Goal: Information Seeking & Learning: Find specific fact

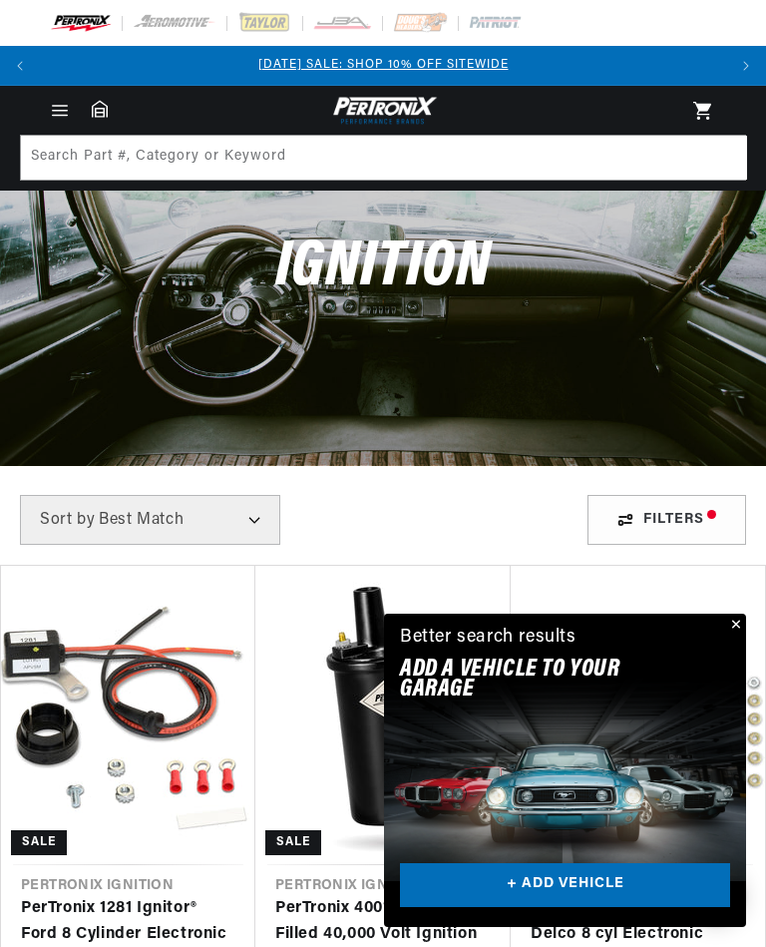
click at [736, 619] on button "Close" at bounding box center [734, 626] width 24 height 24
click at [738, 635] on button "Close" at bounding box center [734, 626] width 24 height 24
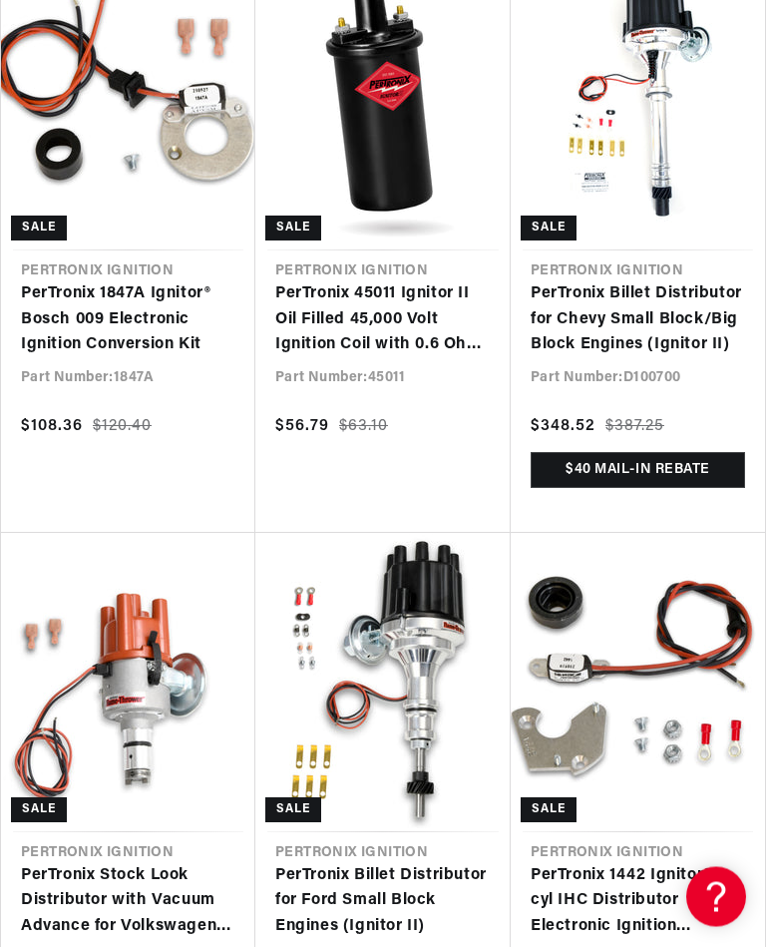
scroll to position [1890, 0]
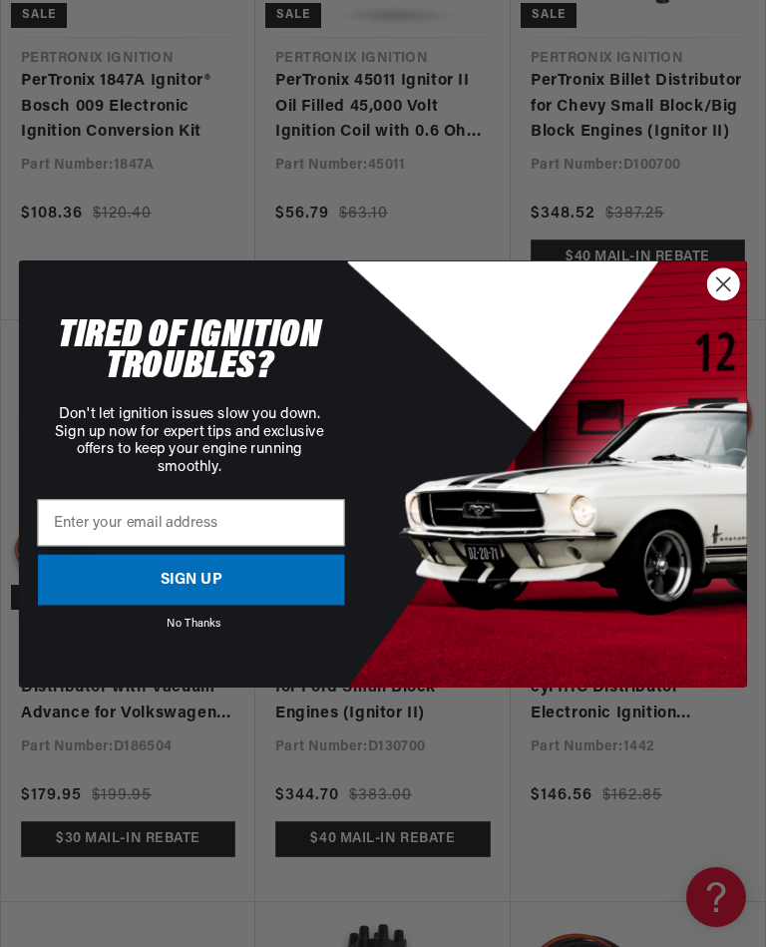
scroll to position [0, 1373]
click at [720, 290] on icon "Close dialog" at bounding box center [723, 283] width 13 height 13
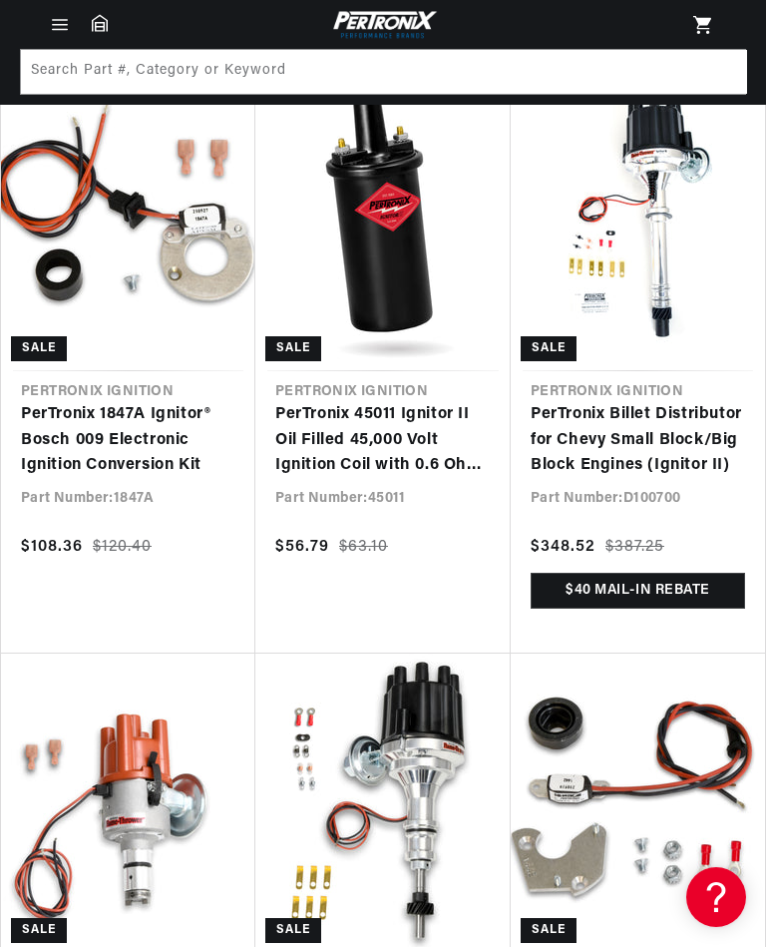
scroll to position [0, 686]
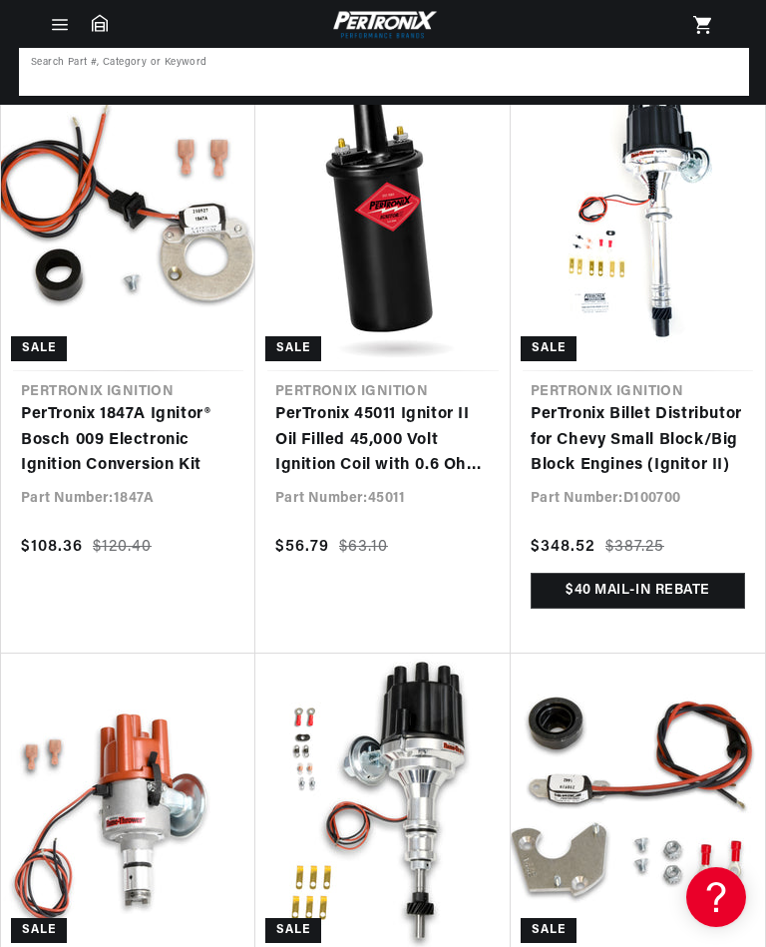
click at [50, 57] on input at bounding box center [384, 72] width 726 height 44
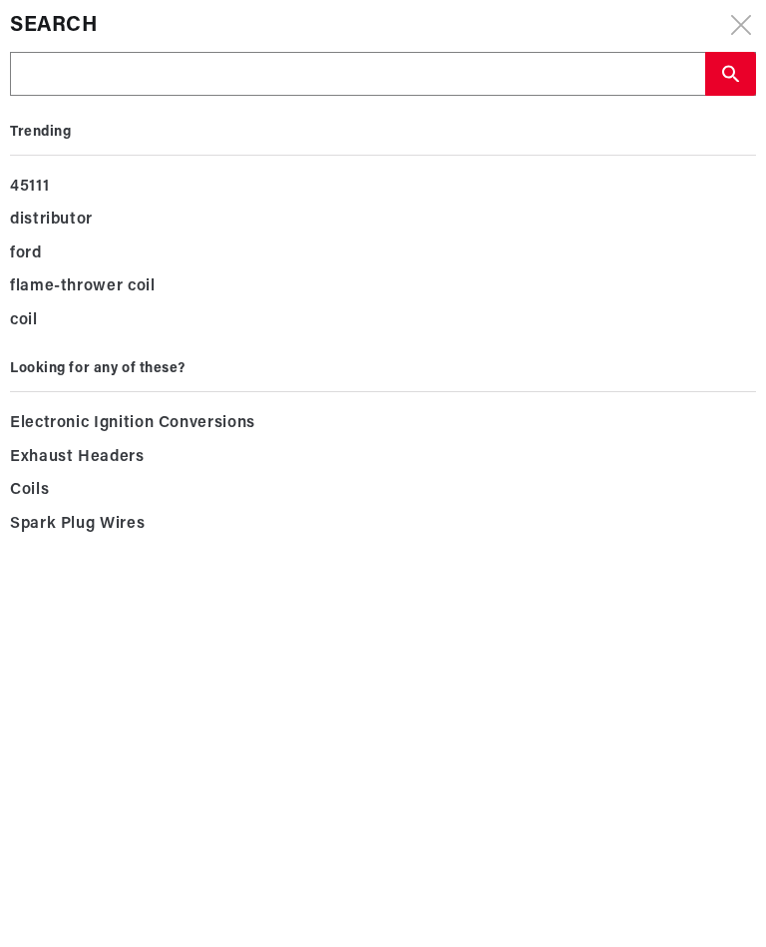
click at [322, 63] on input "text" at bounding box center [357, 75] width 693 height 44
type input "1"
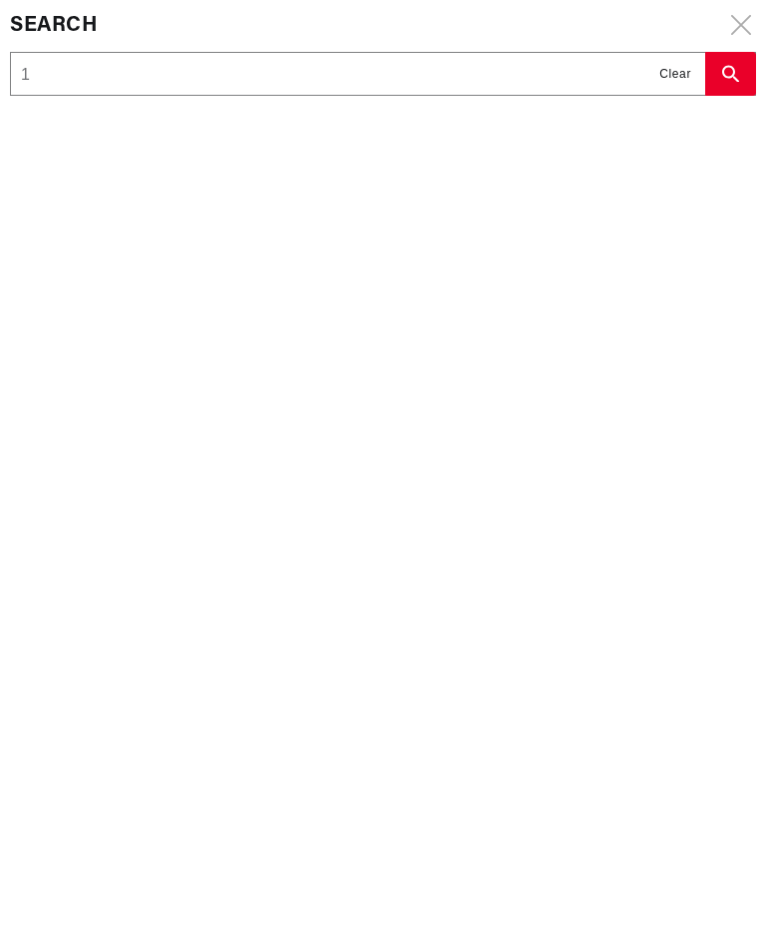
scroll to position [0, 0]
type input "19"
type input "194"
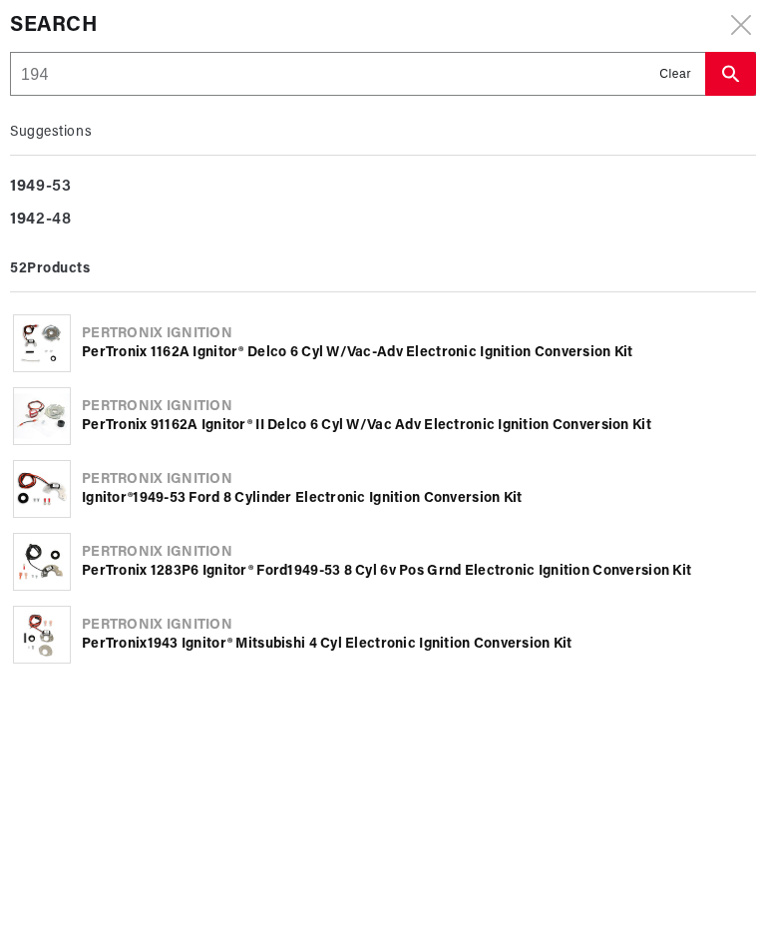
type input "1946"
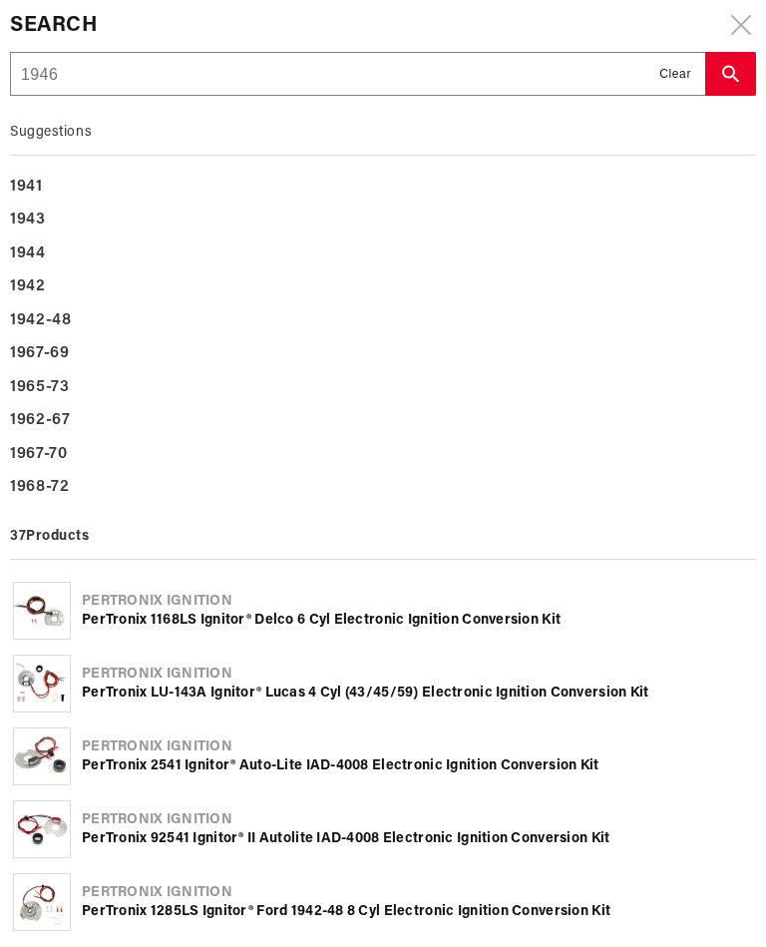
type input "1946"
type input "1946 f"
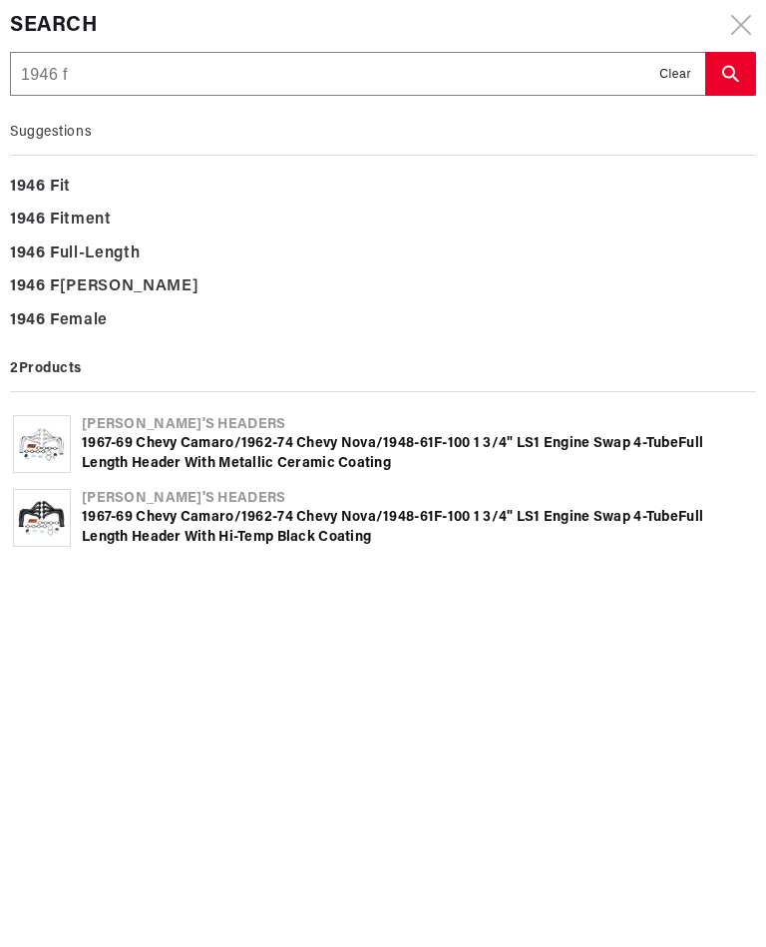
type input "1946 fo"
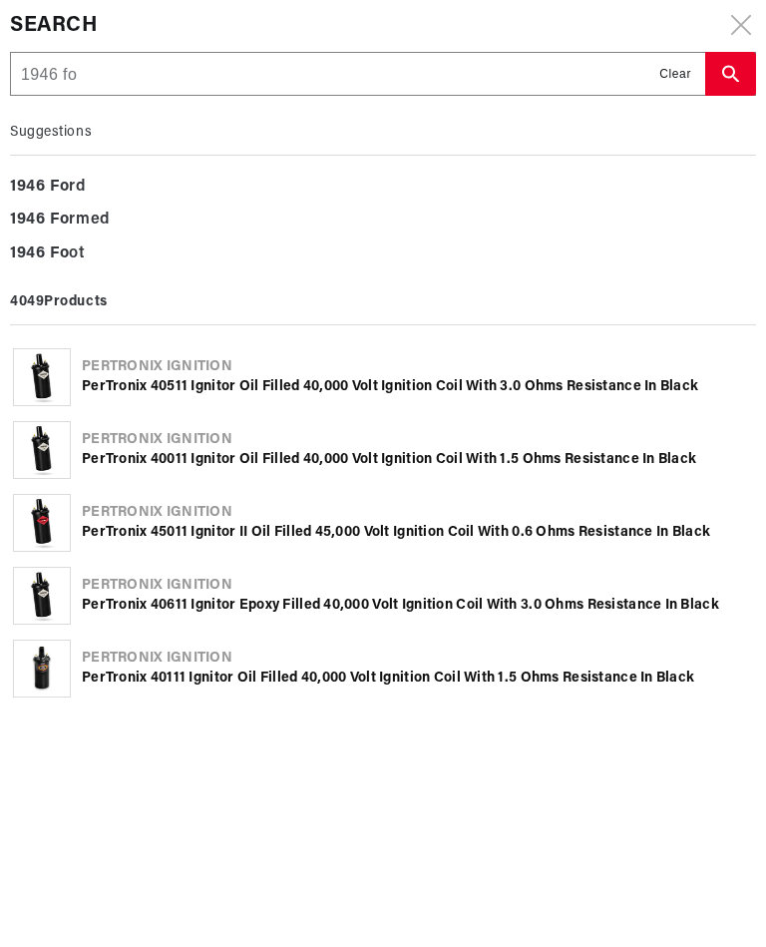
type input "1946 for"
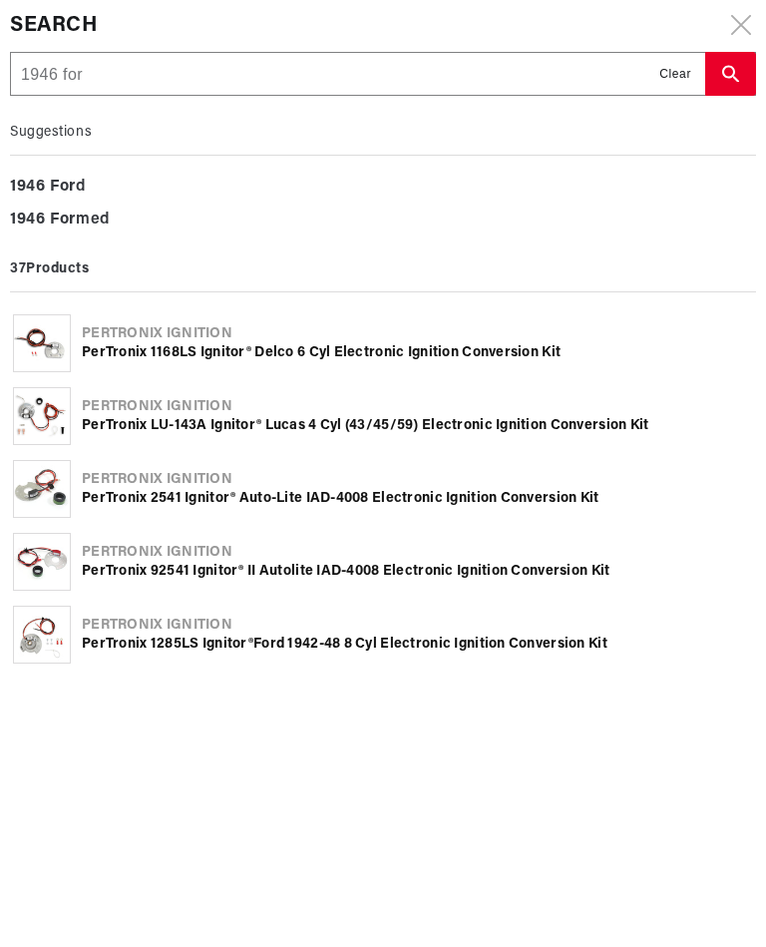
scroll to position [0, 1373]
type input "1946 ford"
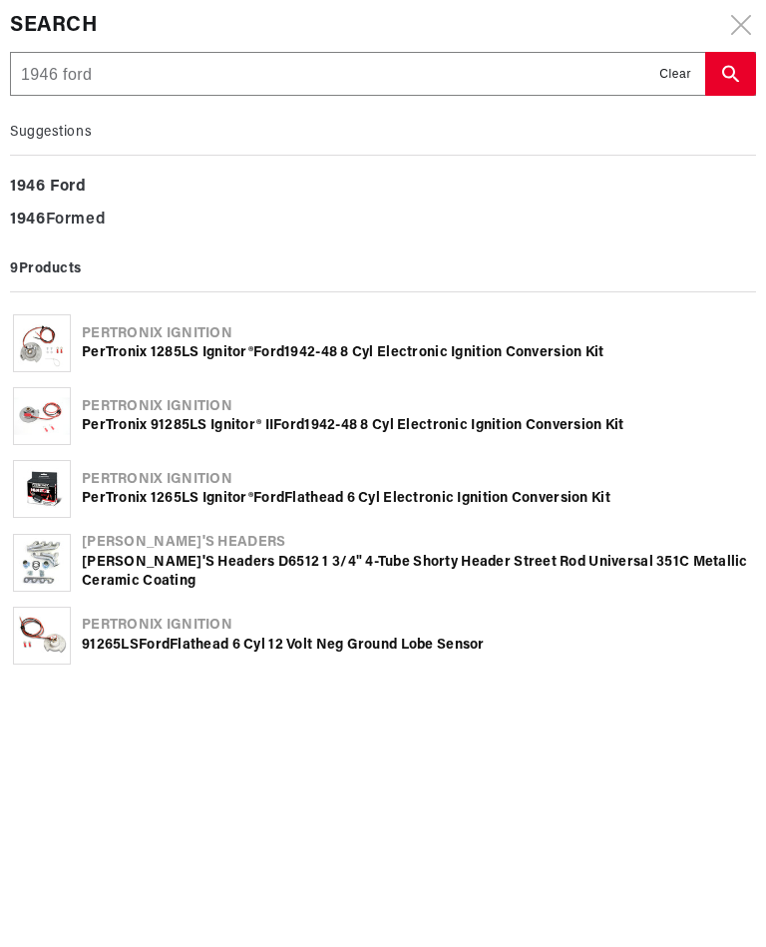
scroll to position [0, 0]
type input "1946 ford"
type input "1946 ford t"
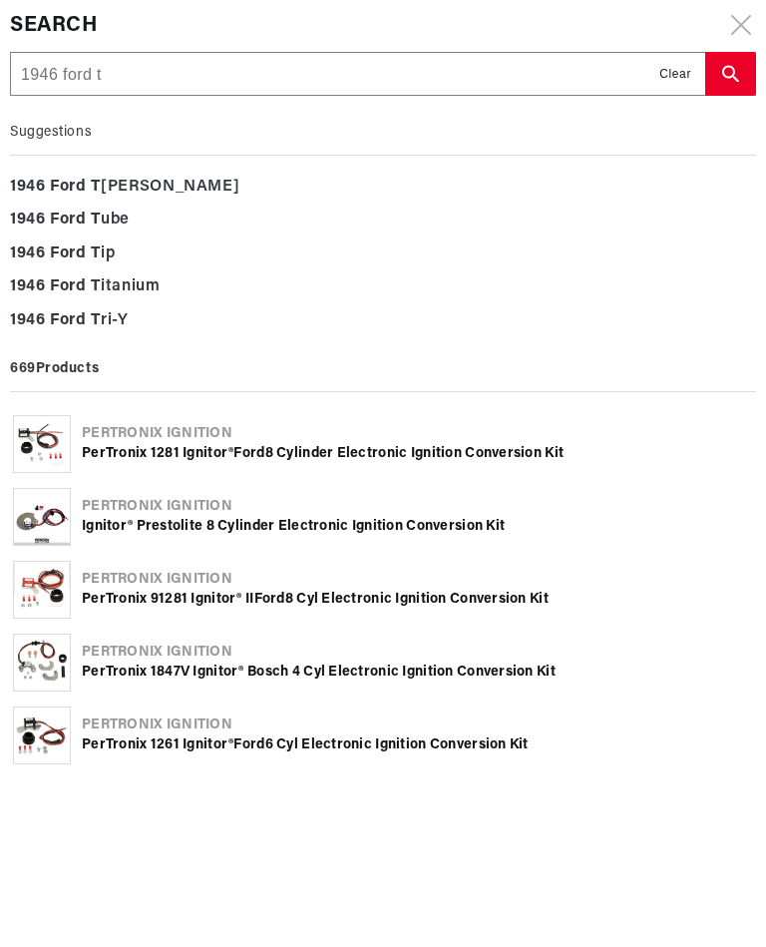
type input "1946 ford tr"
type input "1946 ford tru"
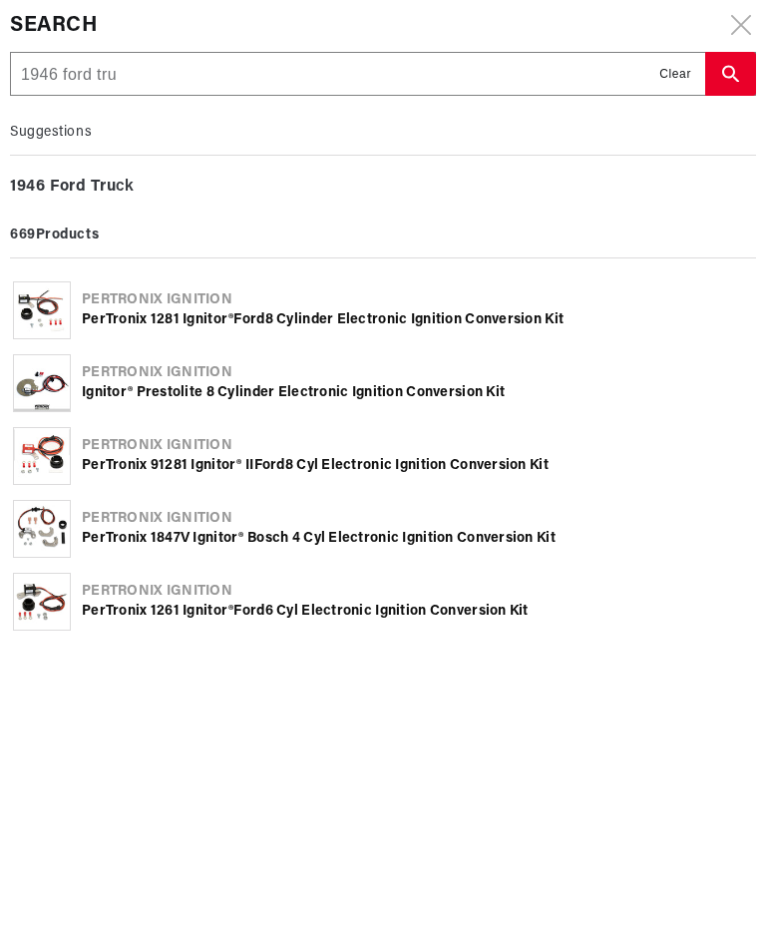
type input "1946 ford truc"
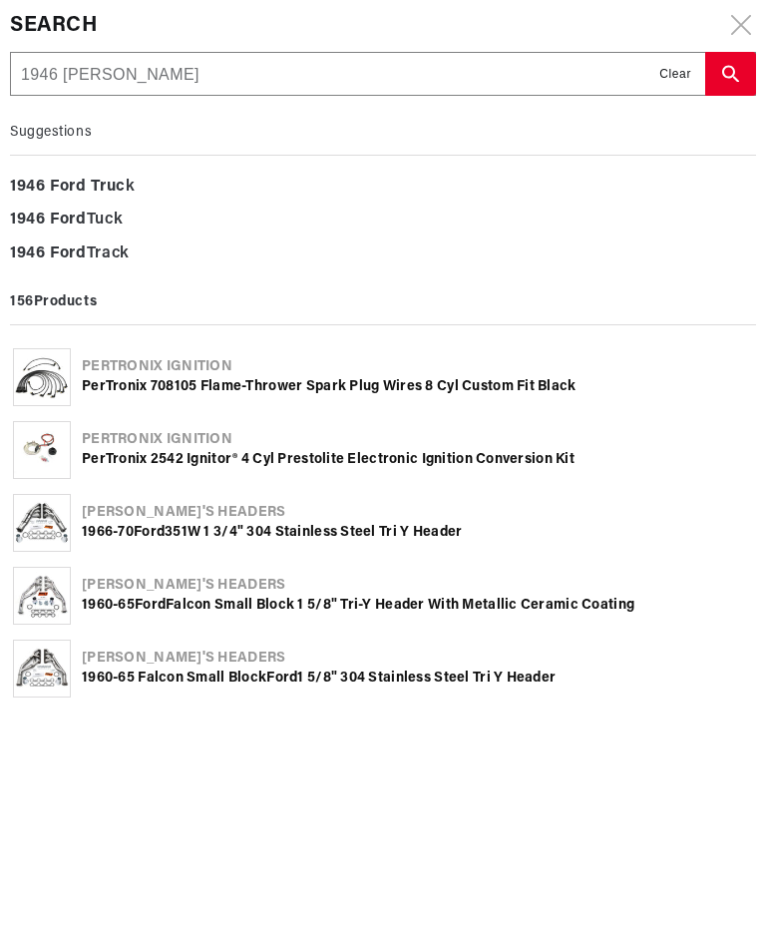
type input "1946 ford truck"
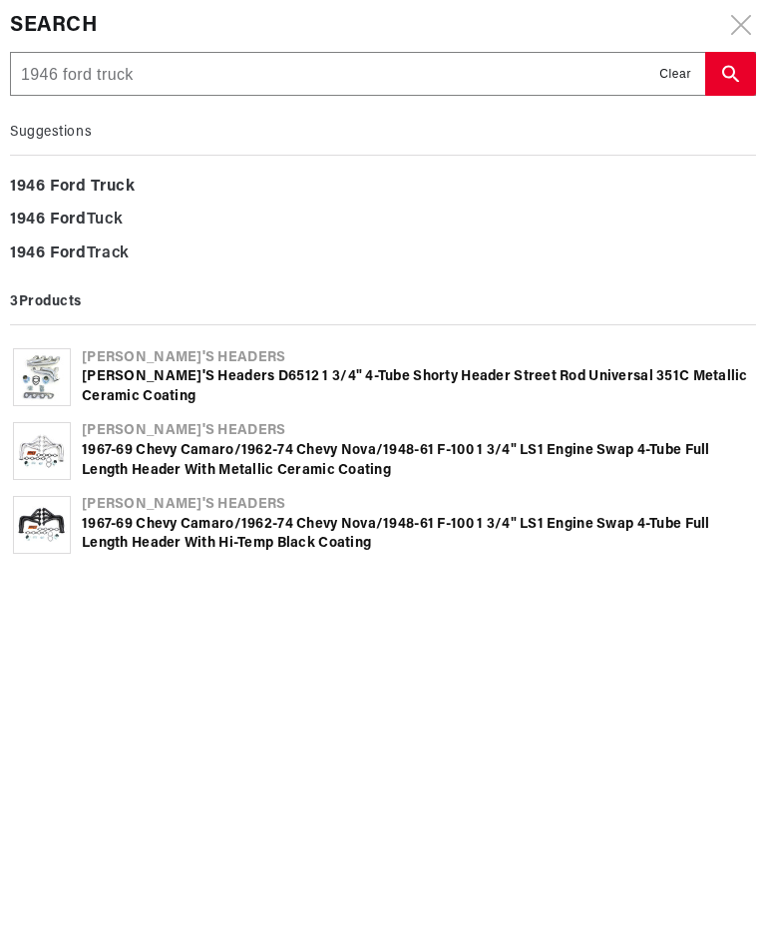
scroll to position [0, 1373]
type input "1946 ford truck"
type input "1946 ford truck v"
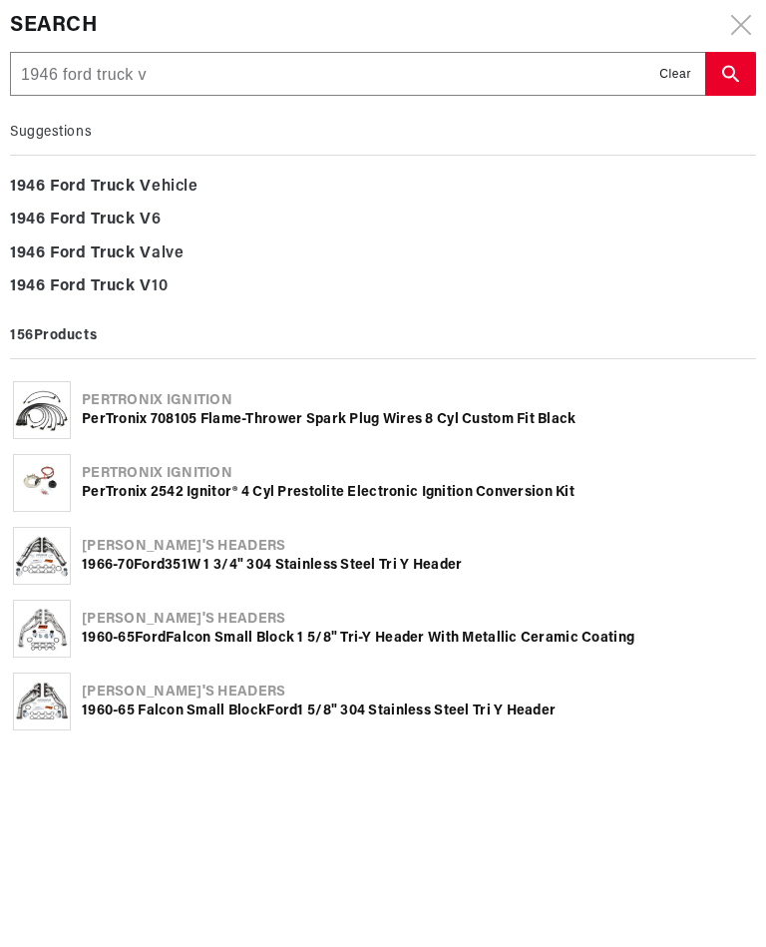
type input "1946 ford truck v8"
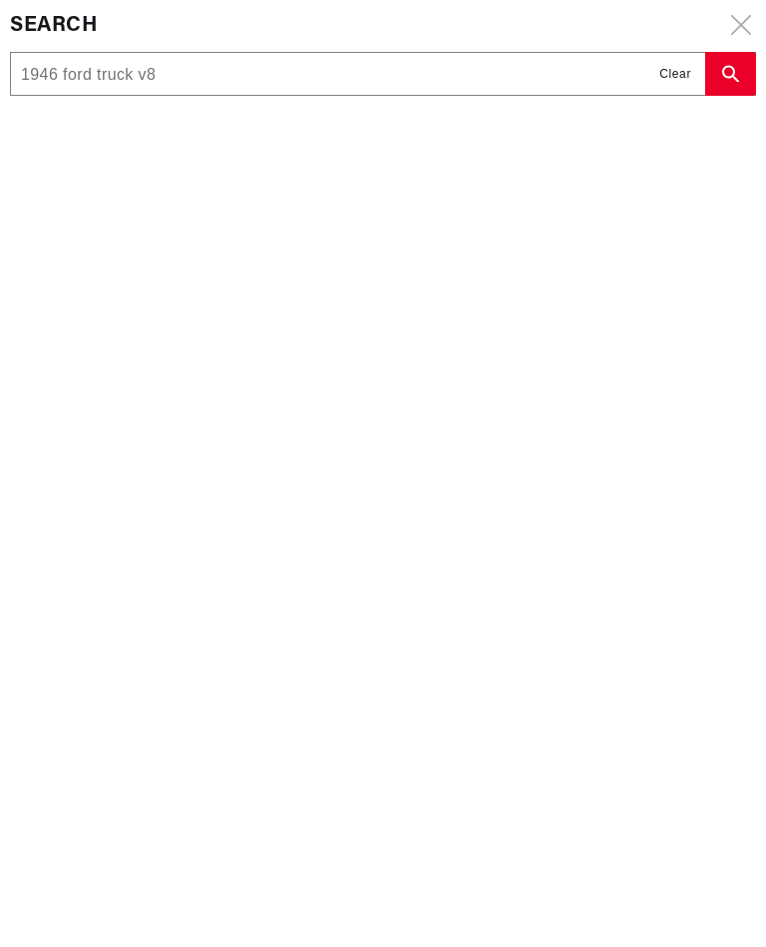
type input "1946 ford truck v8"
type input "1946 ford truck v8 f"
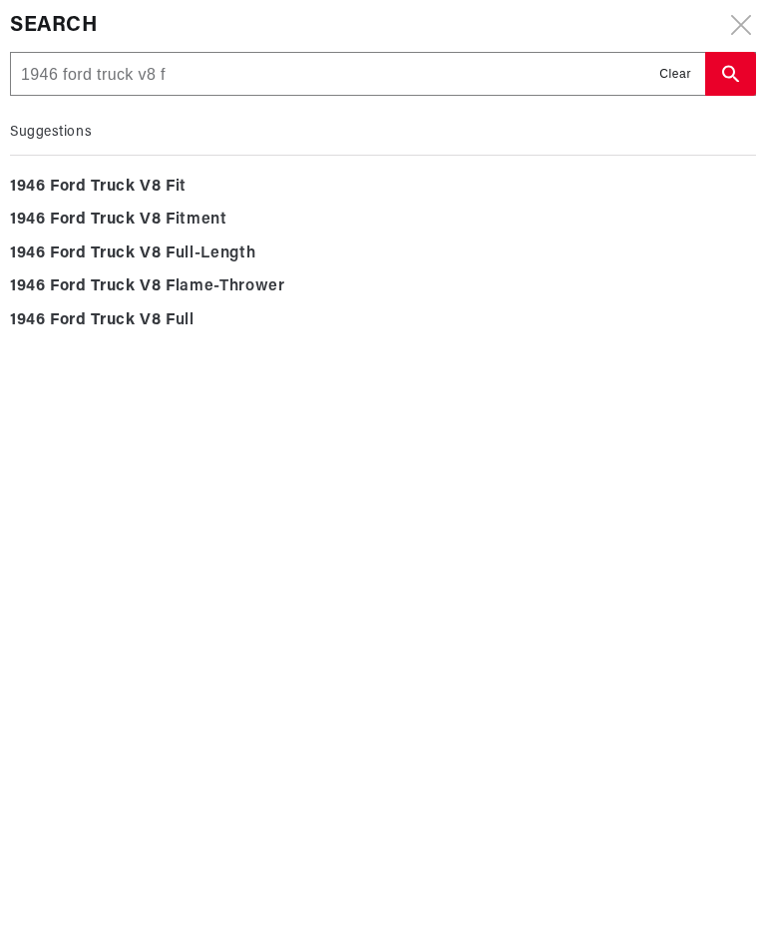
type input "1946 ford truck v8 fl"
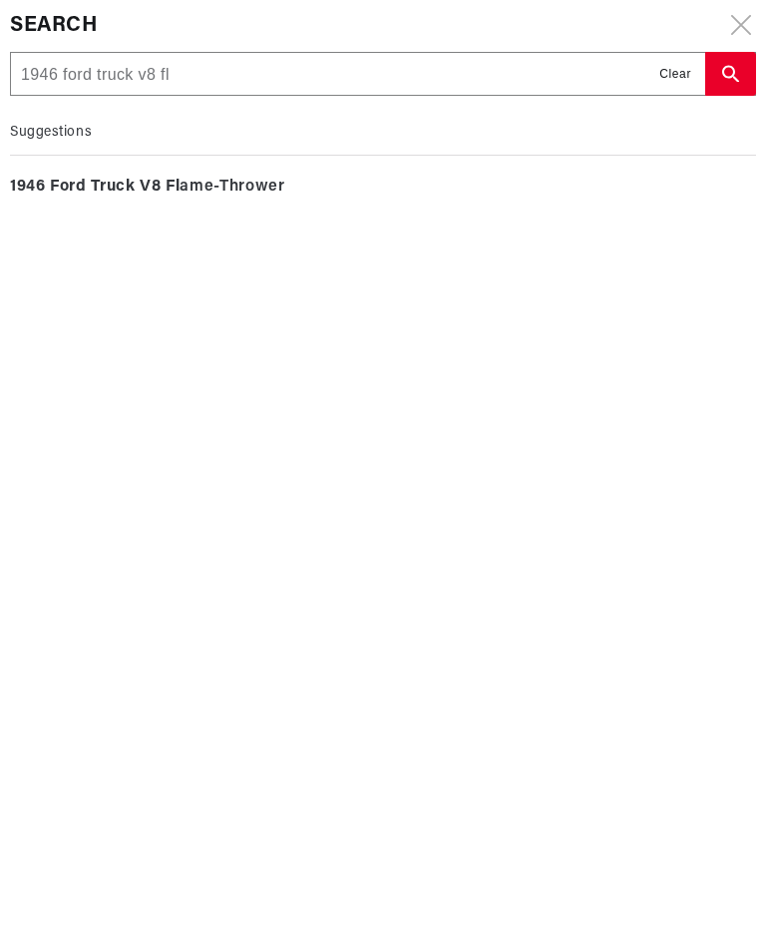
type input "1946 ford truck v8 fla"
type input "1946 ford truck v8 flat"
type input "1946 ford truck v8 flath"
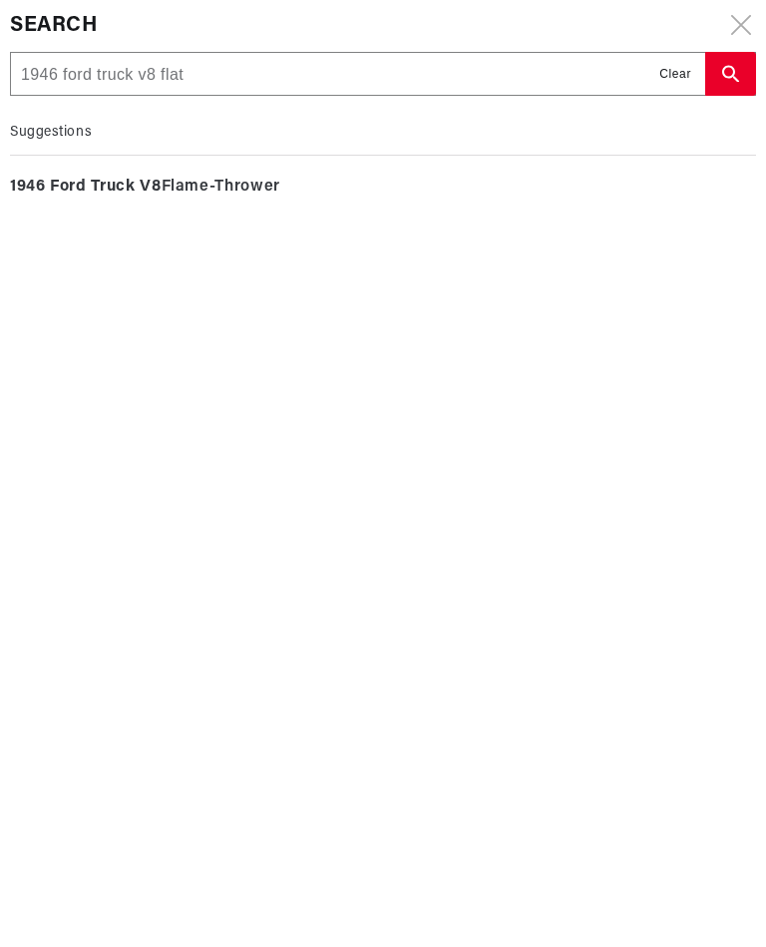
type input "1946 ford truck v8 flath"
type input "1946 ford truck v8 flathe"
type input "1946 ford truck v8 flathea"
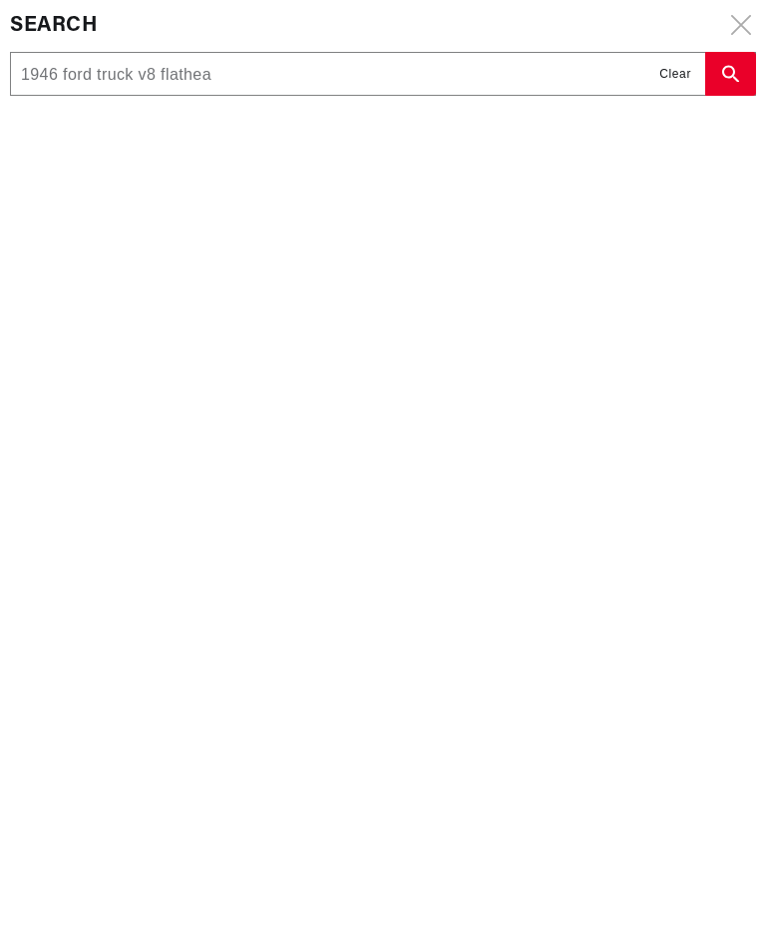
scroll to position [0, 686]
type input "1946 ford truck v8 flathead"
click at [740, 64] on button "search button" at bounding box center [730, 74] width 51 height 44
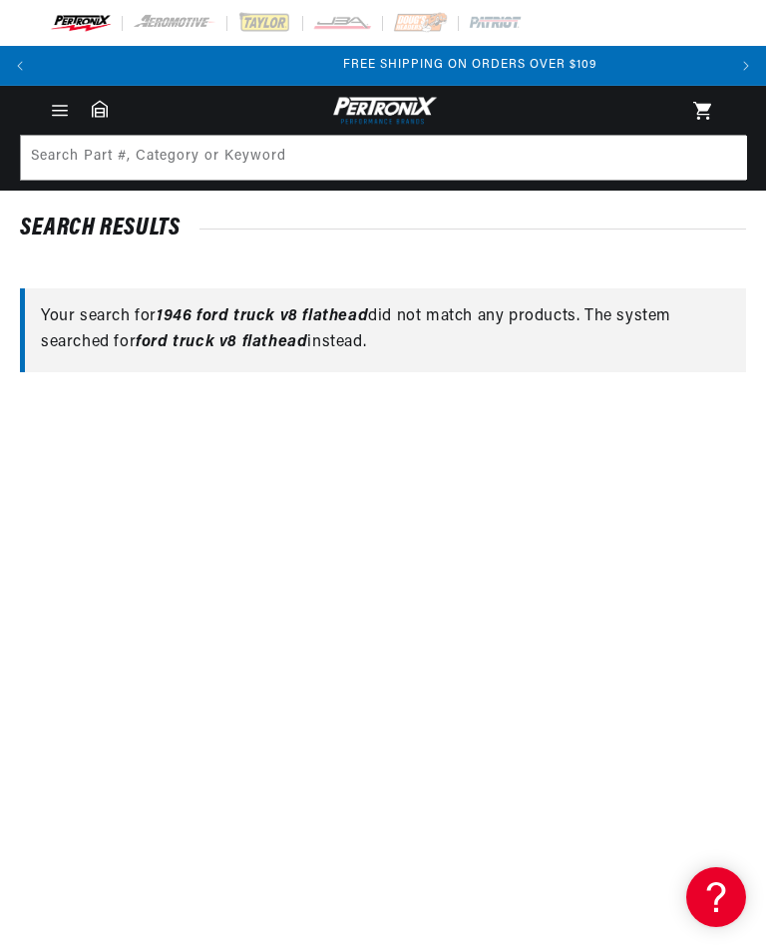
scroll to position [0, 1373]
click at [326, 338] on div "Your search for 1946 ford truck v8 flathead did not match any products. The sys…" at bounding box center [383, 329] width 726 height 83
click at [241, 341] on span "ford truck v8 flathead" at bounding box center [222, 342] width 172 height 16
click at [216, 334] on span "ford truck v8 flathead" at bounding box center [222, 342] width 172 height 16
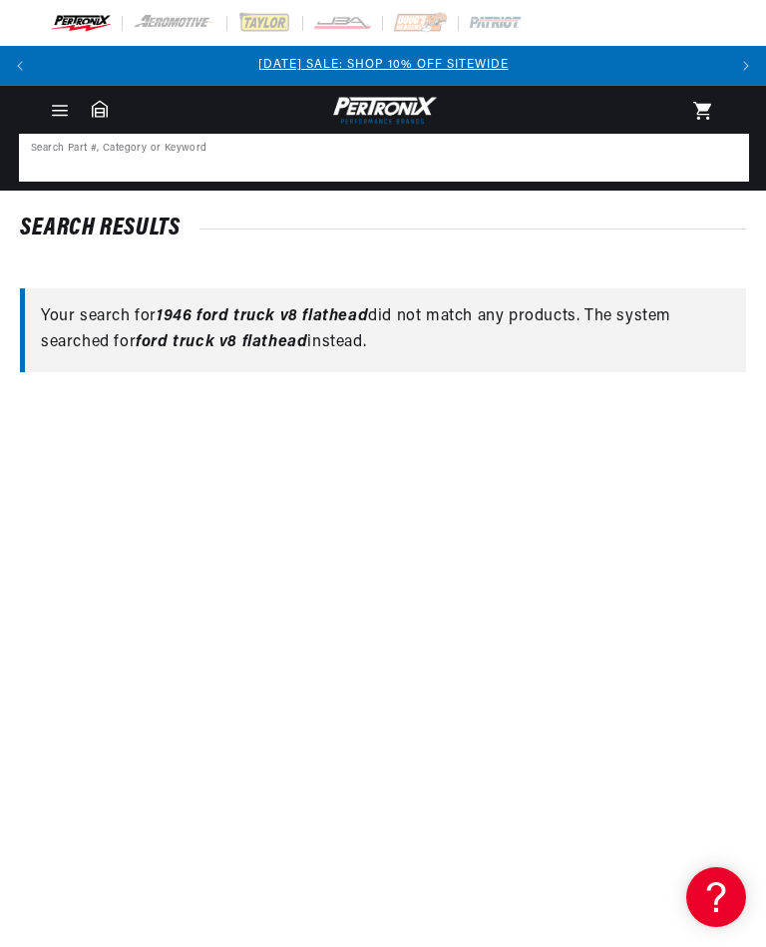
click at [58, 146] on input at bounding box center [384, 158] width 726 height 44
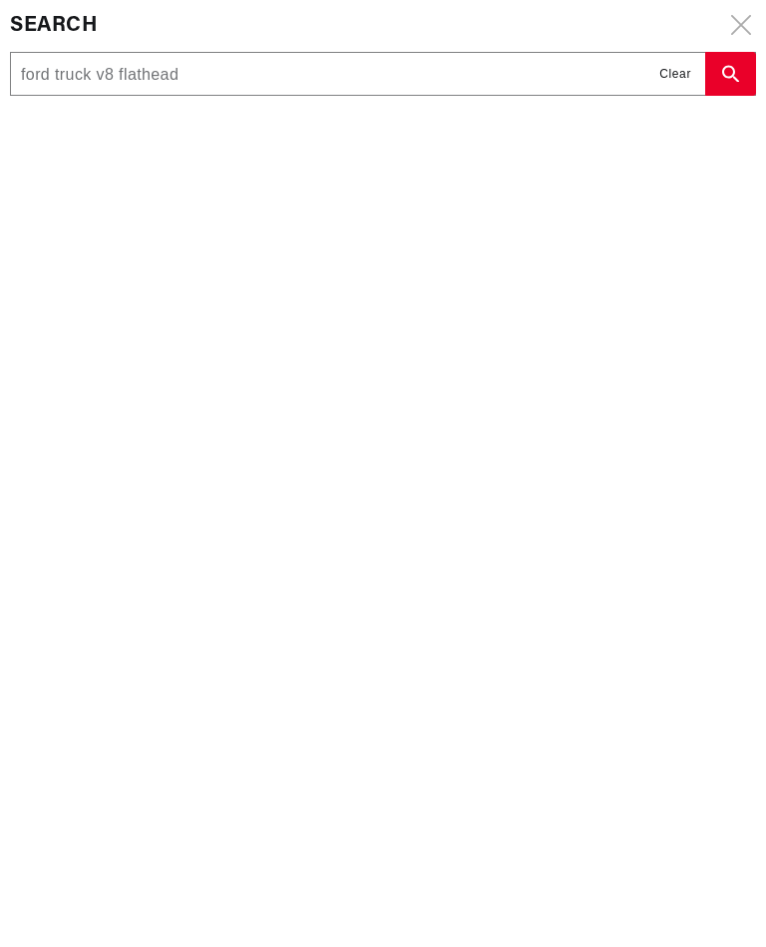
scroll to position [0, 686]
click at [735, 73] on icon "search button" at bounding box center [730, 73] width 17 height 17
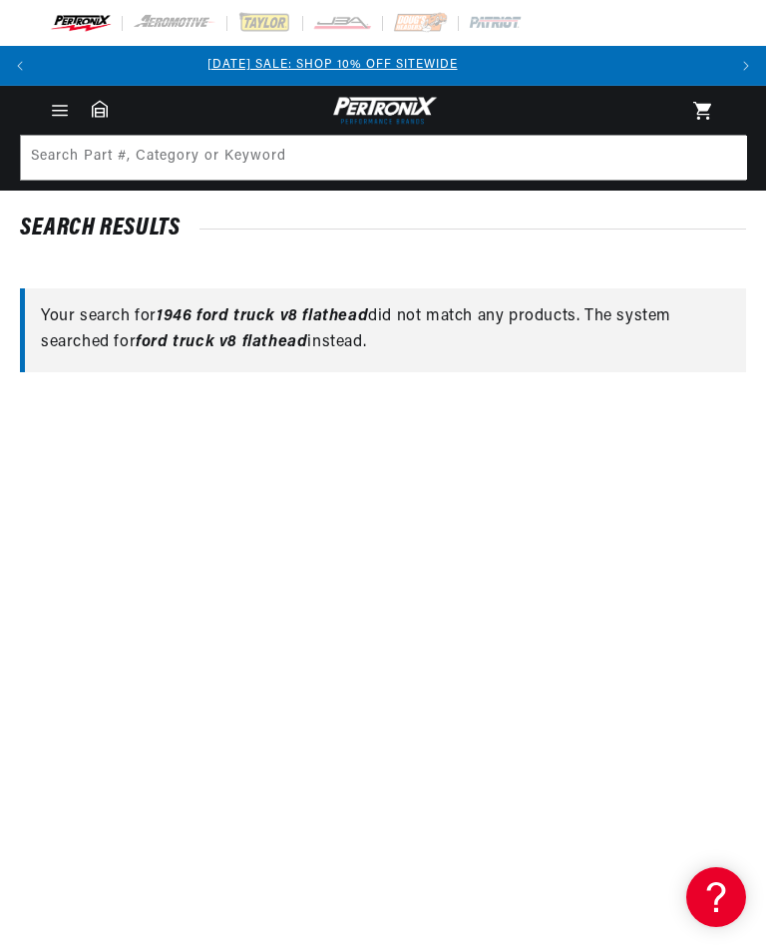
scroll to position [0, 0]
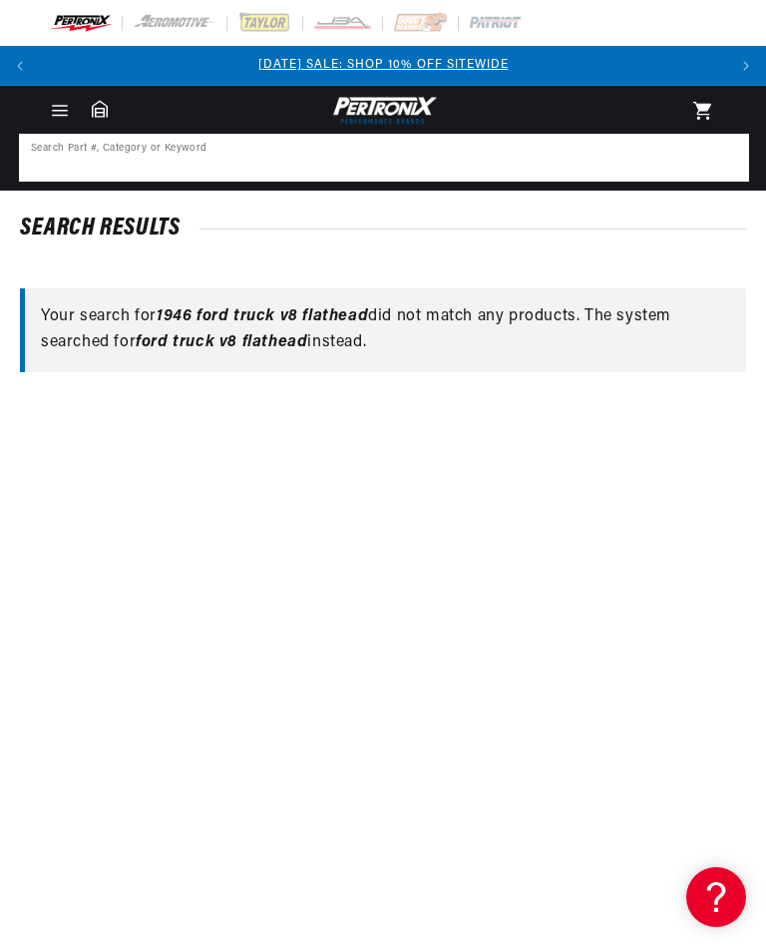
click at [46, 153] on input at bounding box center [384, 158] width 726 height 44
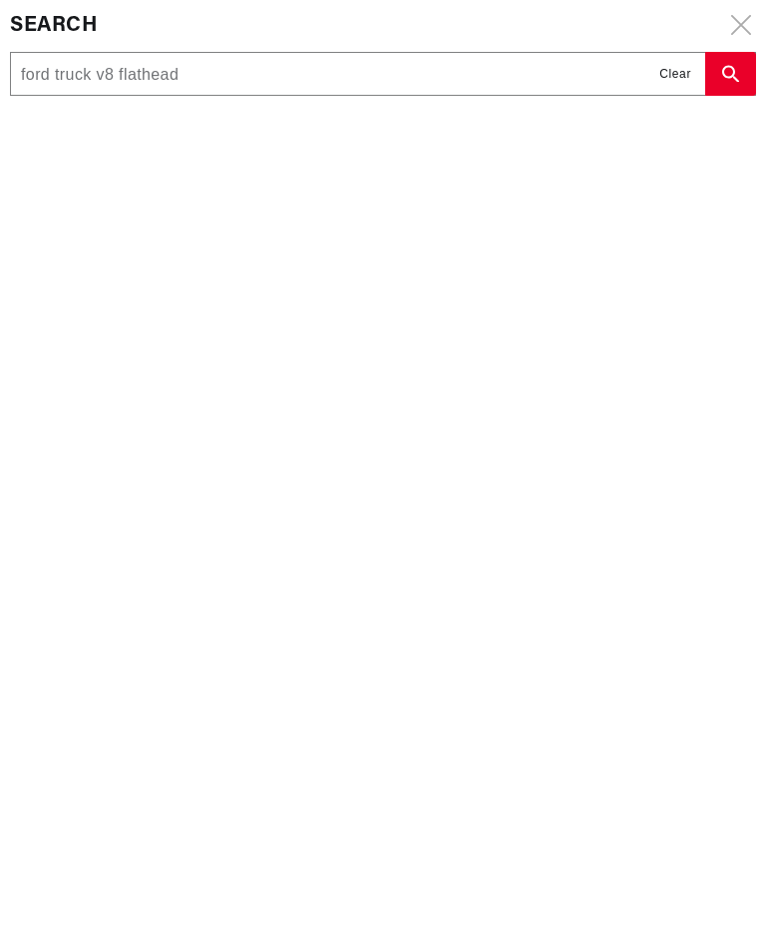
scroll to position [0, 686]
